Goal: Transaction & Acquisition: Book appointment/travel/reservation

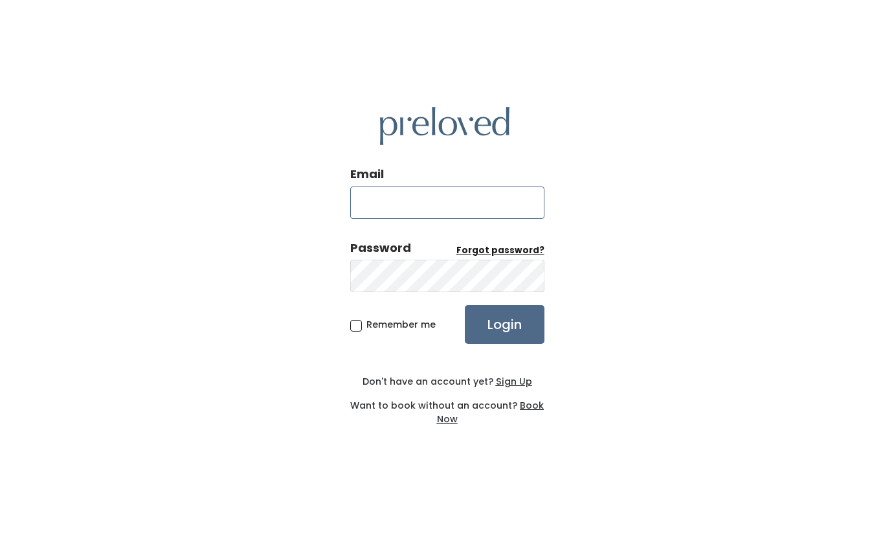
type input "susan2368@sbcglobal.net"
click at [492, 313] on input "Login" at bounding box center [505, 324] width 80 height 39
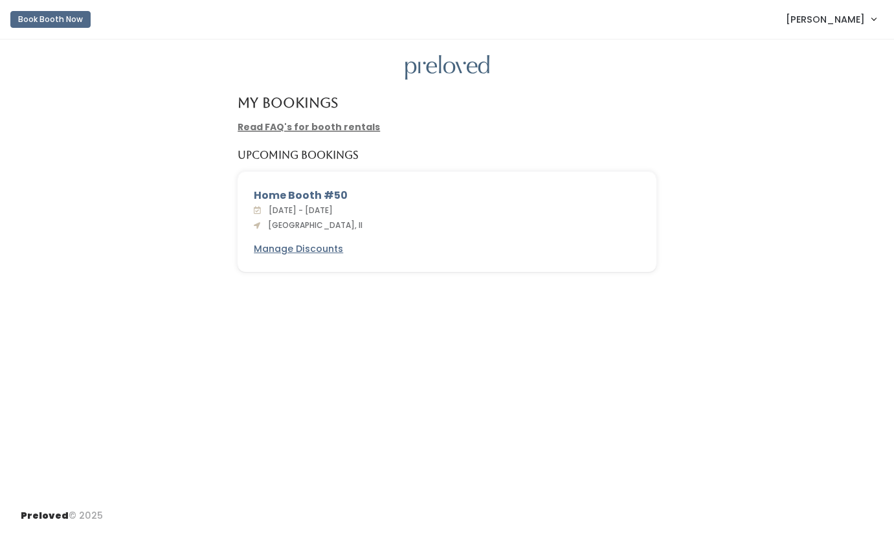
click at [62, 16] on button "Book Booth Now" at bounding box center [50, 19] width 80 height 17
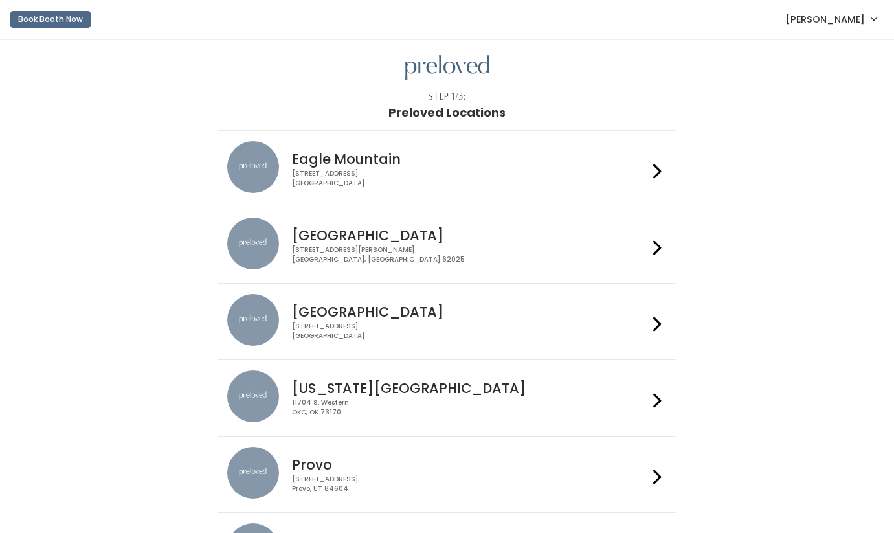
click at [452, 291] on li "Houston 3903 N Braeswood Blvd Houston, TX 77025" at bounding box center [446, 321] width 459 height 77
click at [403, 260] on div "1500 Troy Road, Unit A‑B Edwardsville, IL 62025" at bounding box center [470, 254] width 356 height 19
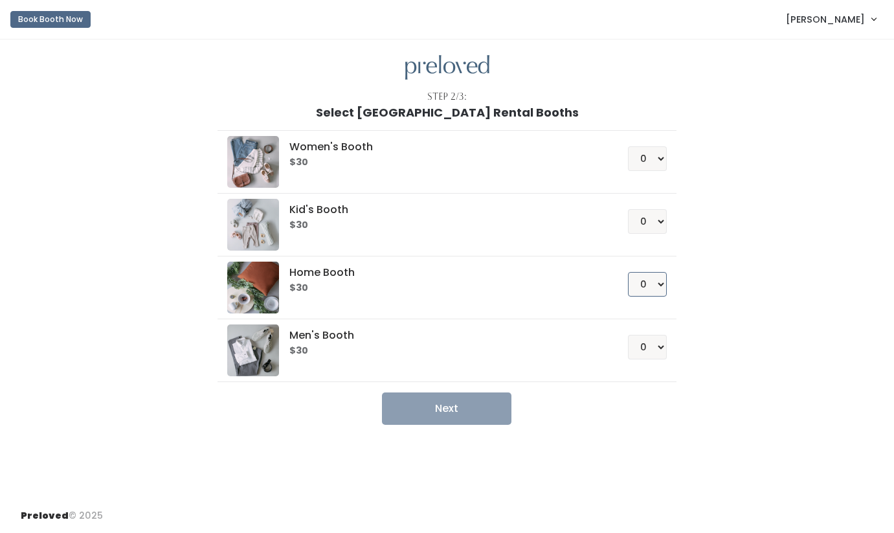
select select "1"
click at [479, 406] on button "Next" at bounding box center [446, 408] width 129 height 32
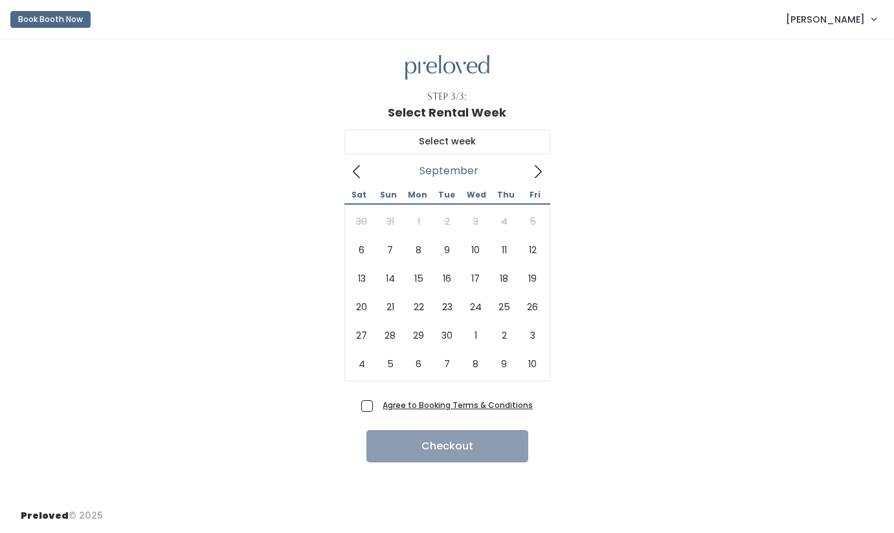
click at [533, 175] on icon at bounding box center [538, 171] width 14 height 14
click at [353, 171] on icon at bounding box center [356, 171] width 14 height 14
click at [539, 169] on icon at bounding box center [537, 171] width 7 height 13
click at [540, 178] on icon at bounding box center [538, 171] width 14 height 14
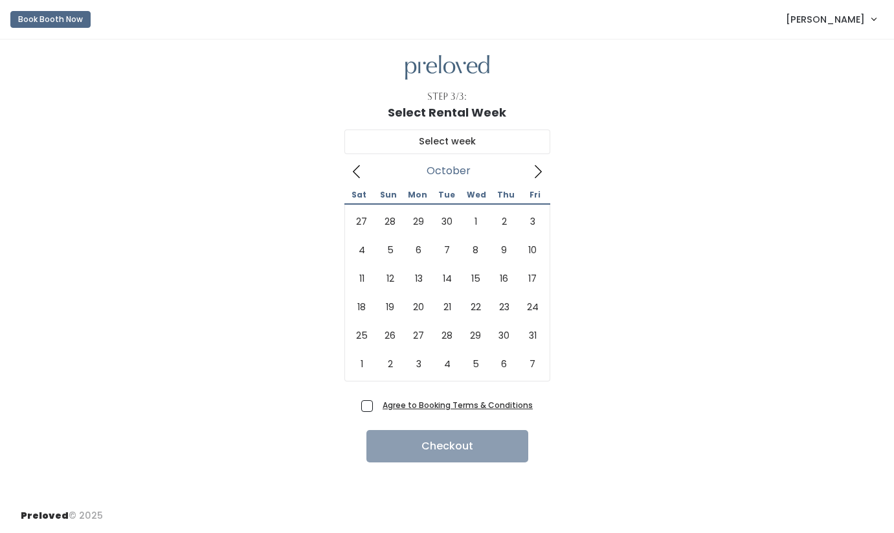
click at [358, 170] on icon at bounding box center [356, 171] width 14 height 14
click at [355, 171] on icon at bounding box center [356, 171] width 14 height 14
click at [65, 19] on button "Book Booth Now" at bounding box center [50, 19] width 80 height 17
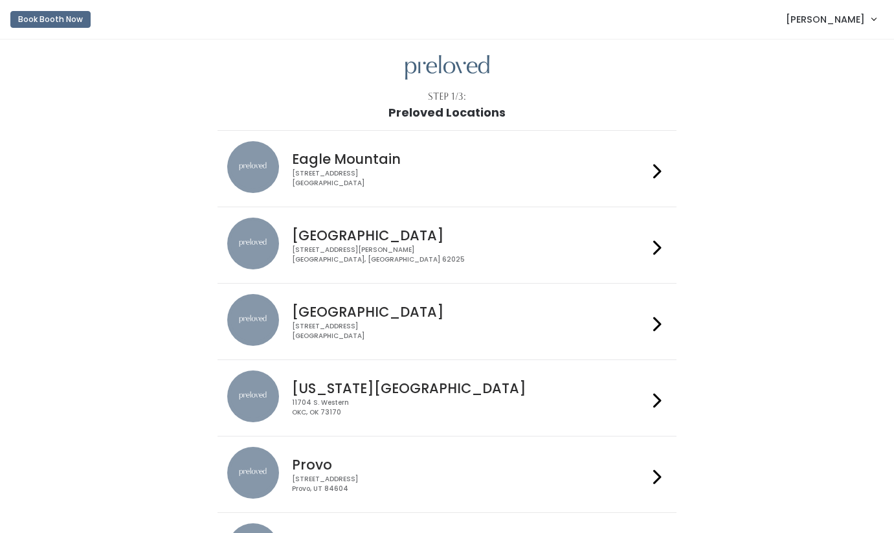
click at [473, 243] on div "[GEOGRAPHIC_DATA] [STREET_ADDRESS][PERSON_NAME]" at bounding box center [467, 240] width 361 height 47
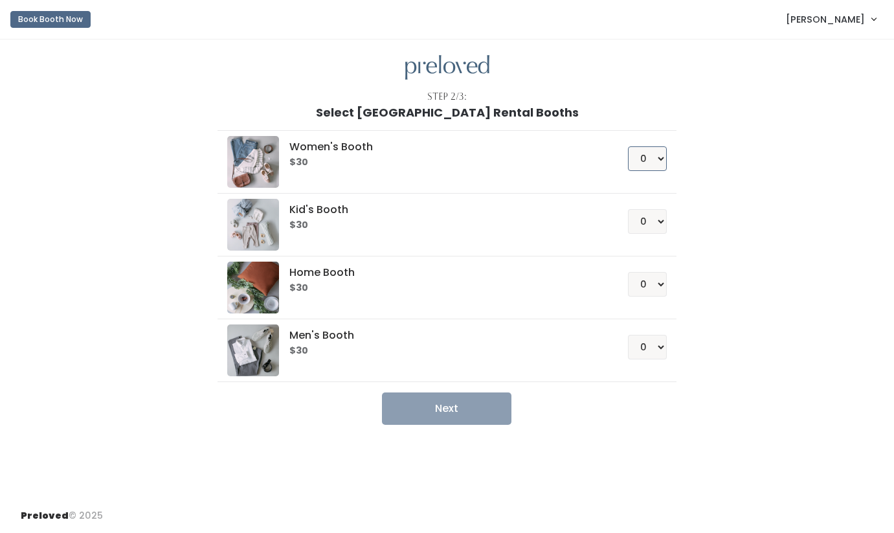
select select "1"
click at [488, 413] on button "Next" at bounding box center [446, 408] width 129 height 32
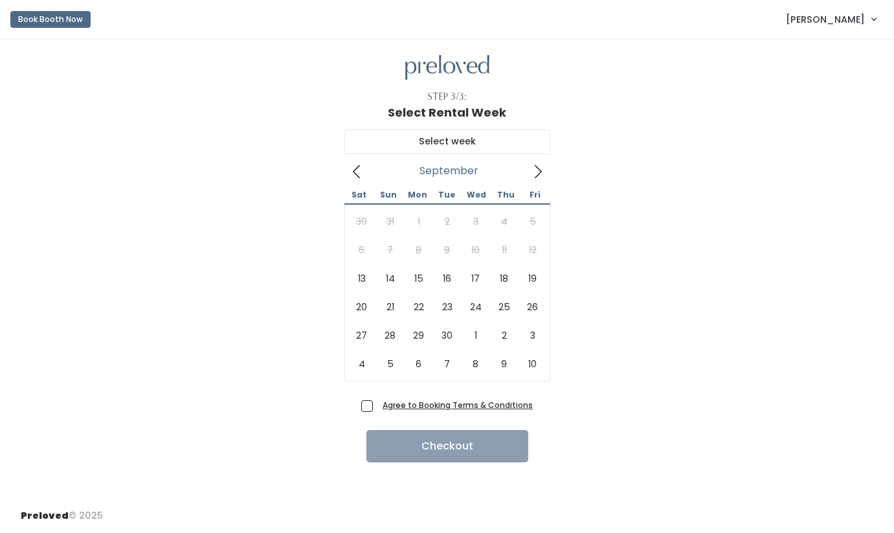
click at [545, 171] on span at bounding box center [537, 170] width 25 height 21
click at [544, 172] on span at bounding box center [537, 170] width 25 height 21
click at [358, 173] on icon at bounding box center [356, 171] width 14 height 14
